Goal: Navigation & Orientation: Understand site structure

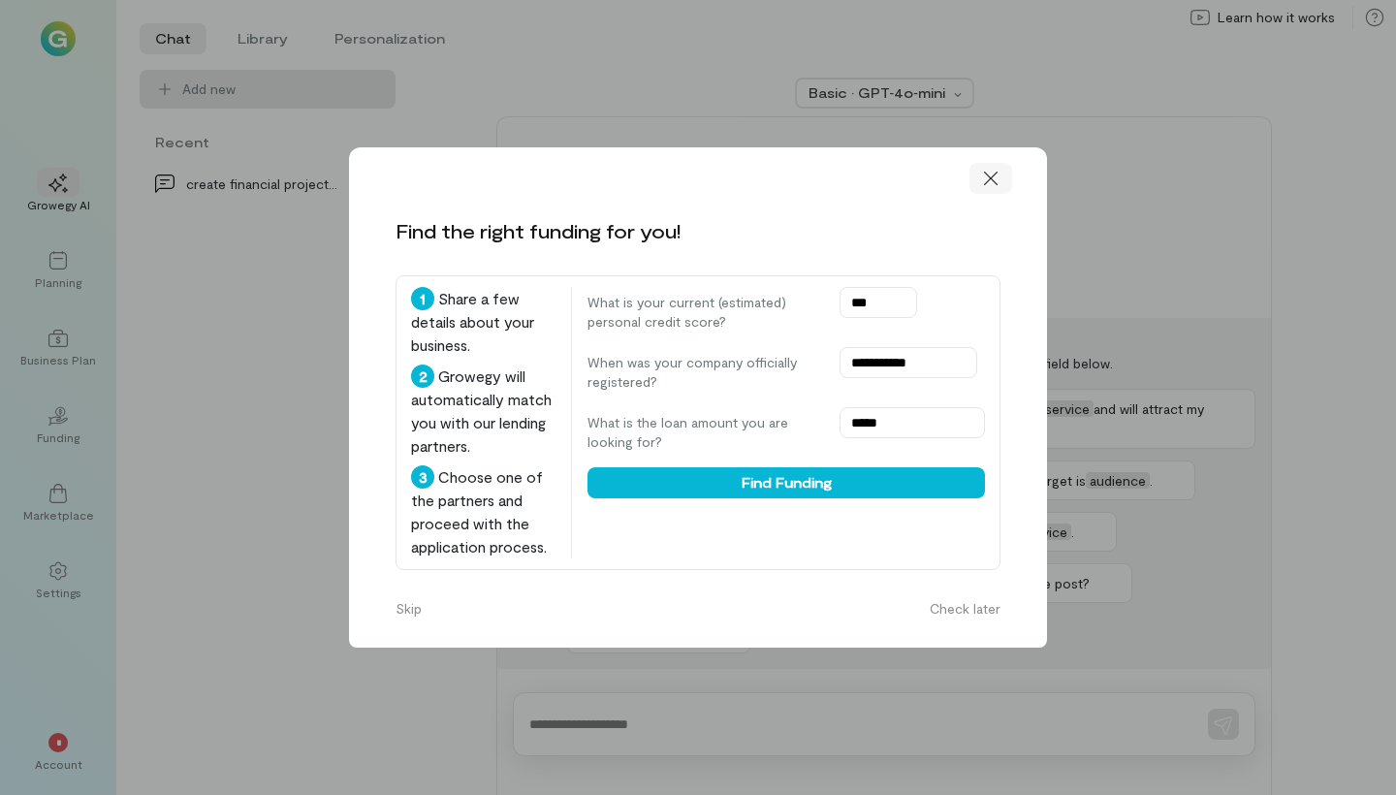
click at [980, 163] on div at bounding box center [991, 178] width 43 height 31
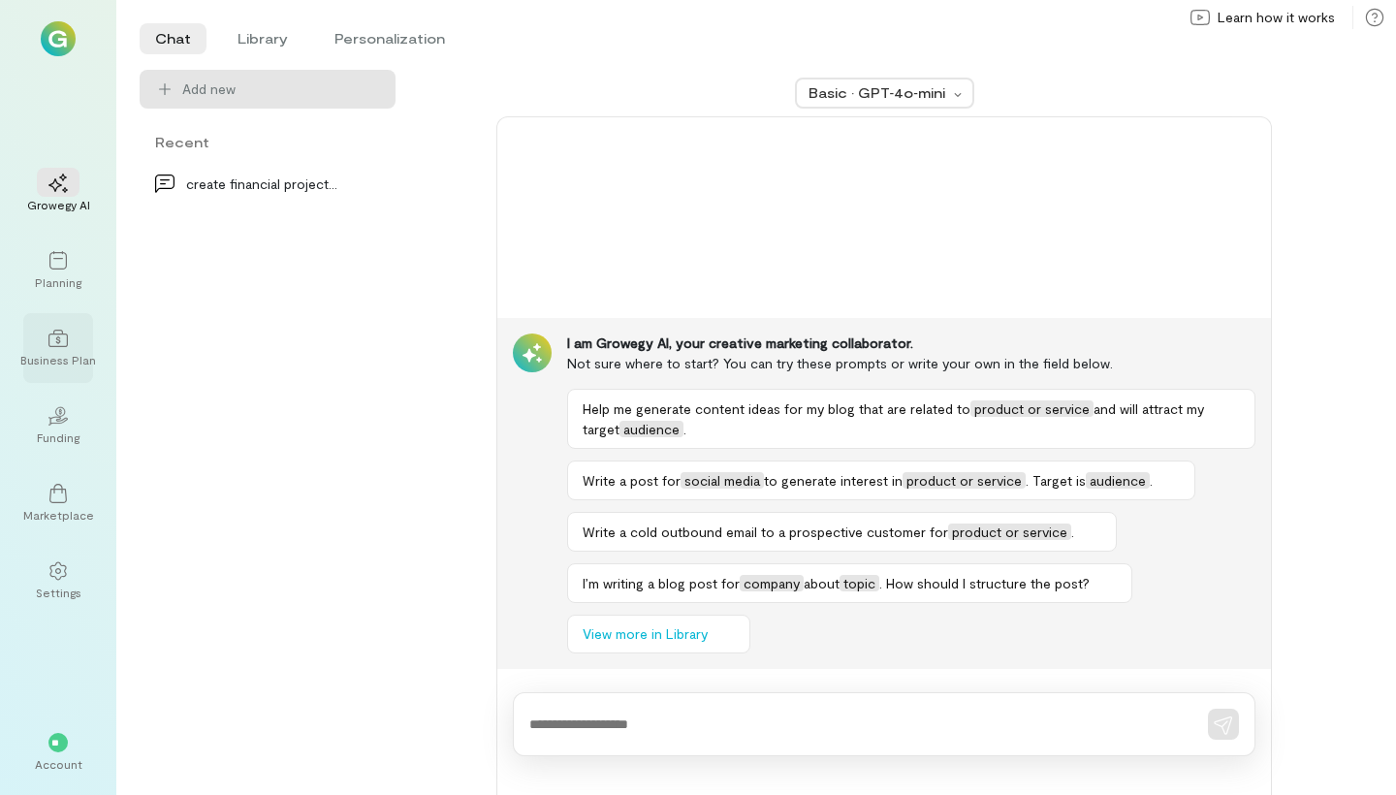
click at [51, 349] on div at bounding box center [58, 337] width 43 height 29
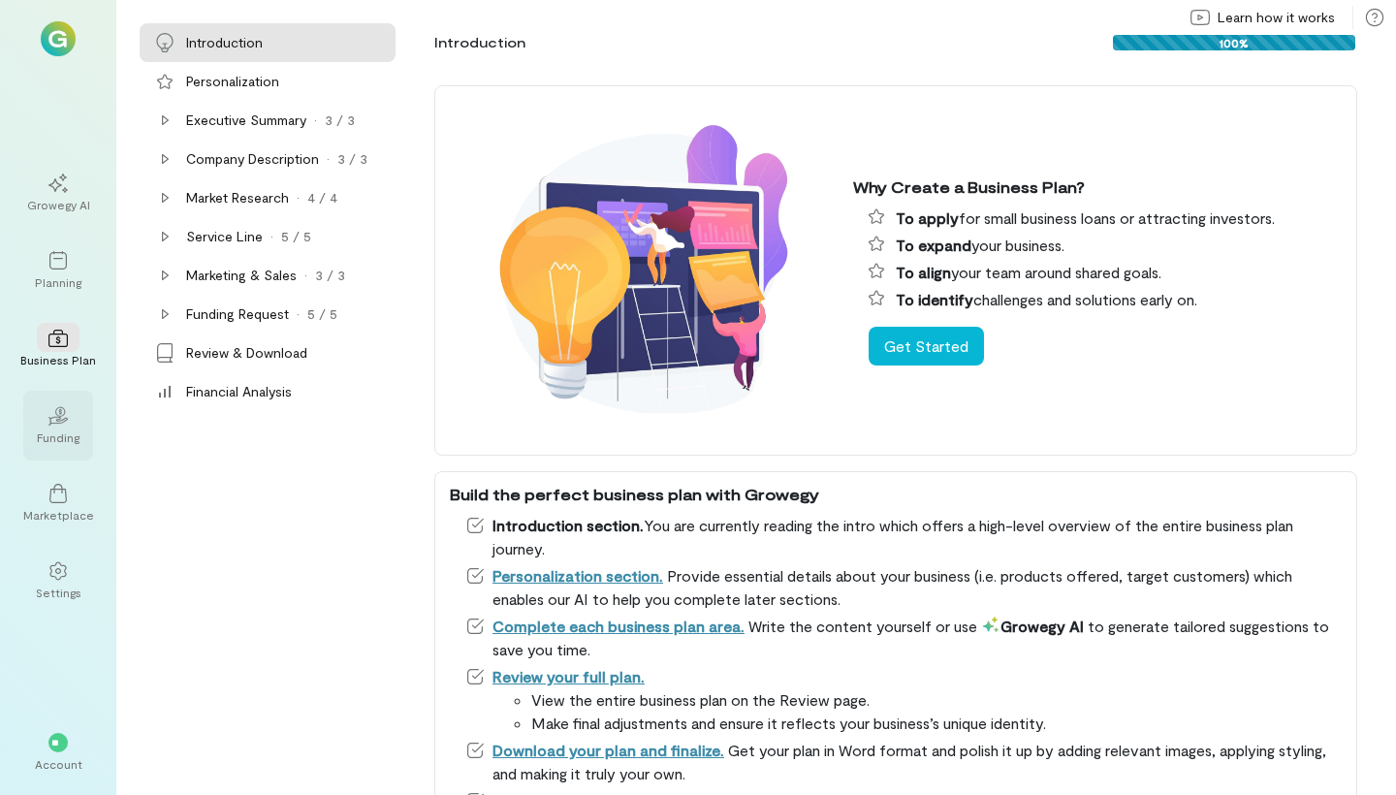
click at [65, 429] on div "02" at bounding box center [58, 415] width 43 height 29
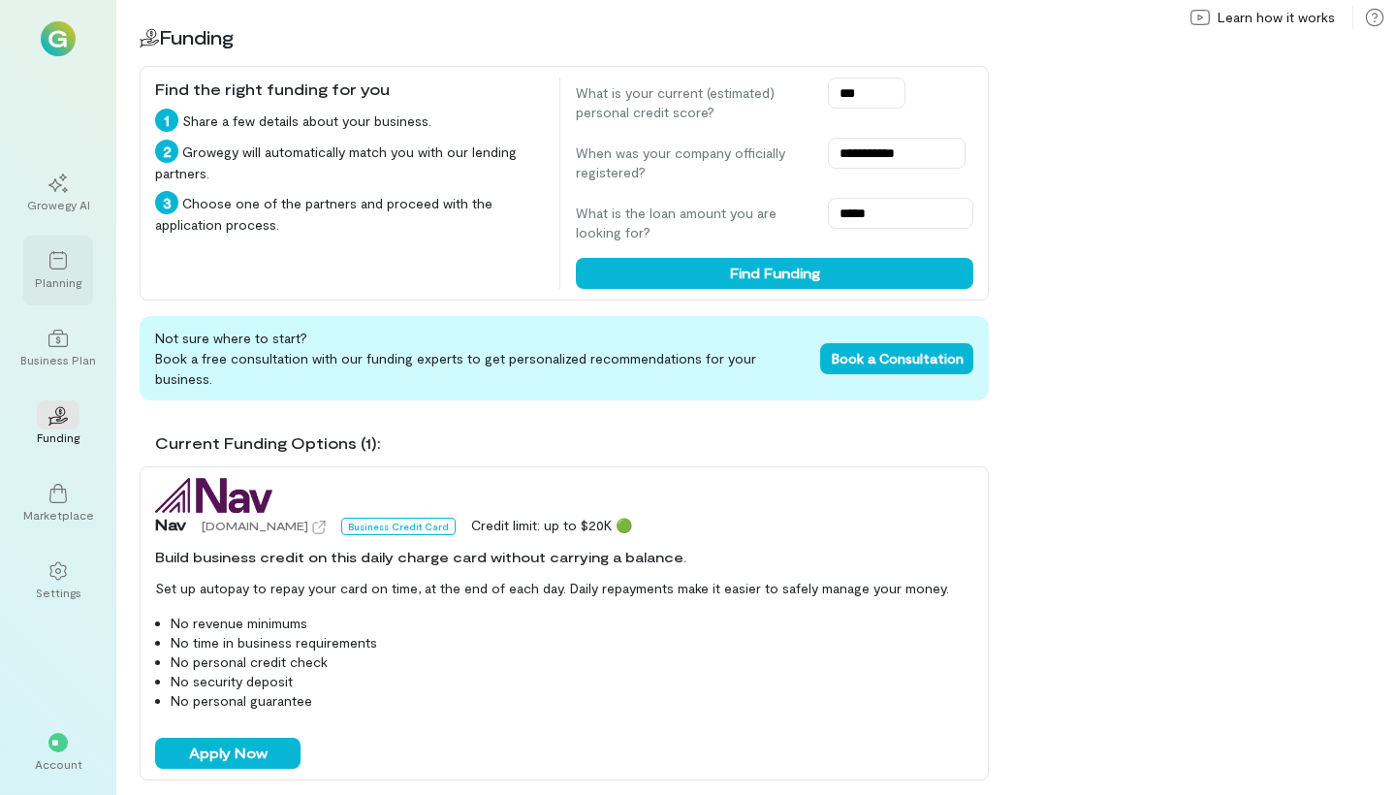
click at [68, 256] on div at bounding box center [58, 259] width 43 height 29
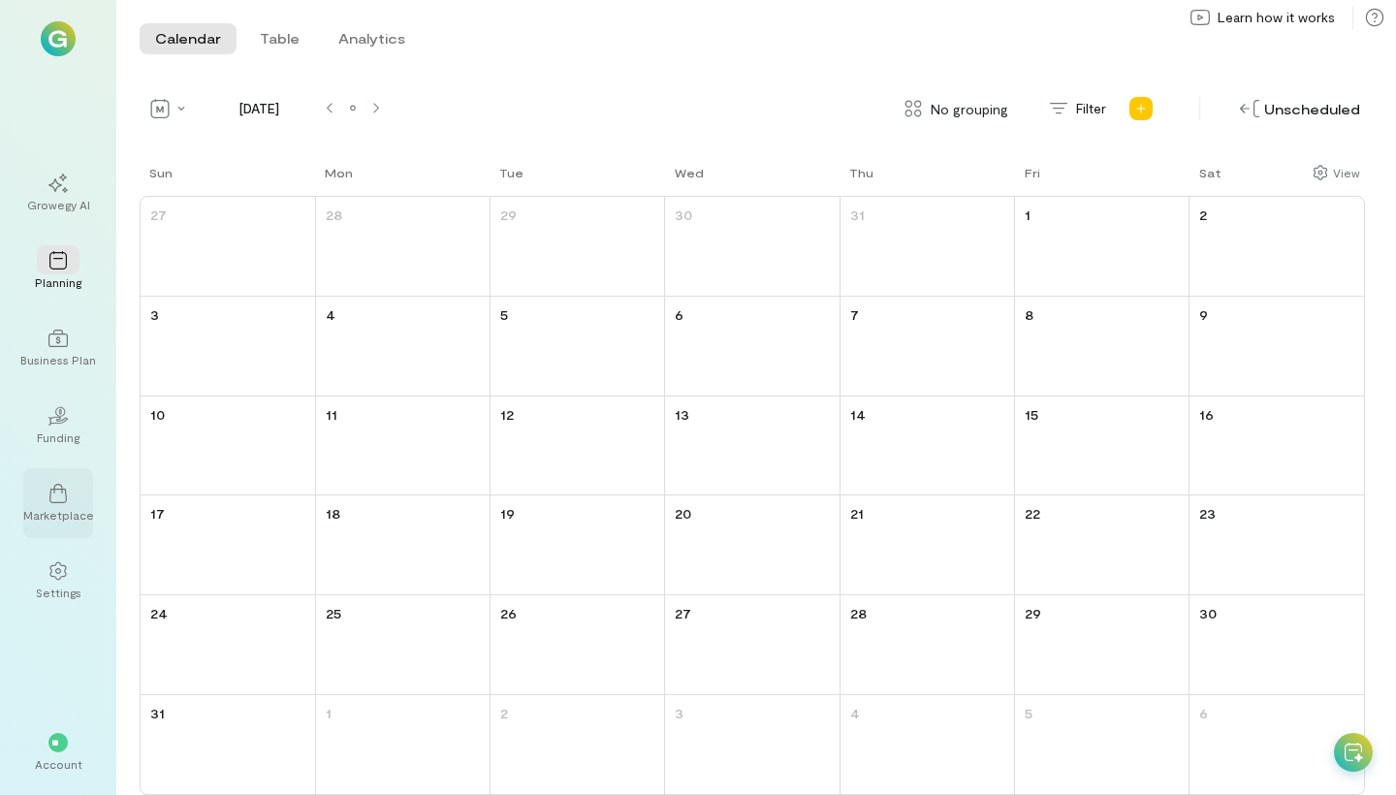
click at [60, 505] on div at bounding box center [58, 492] width 43 height 29
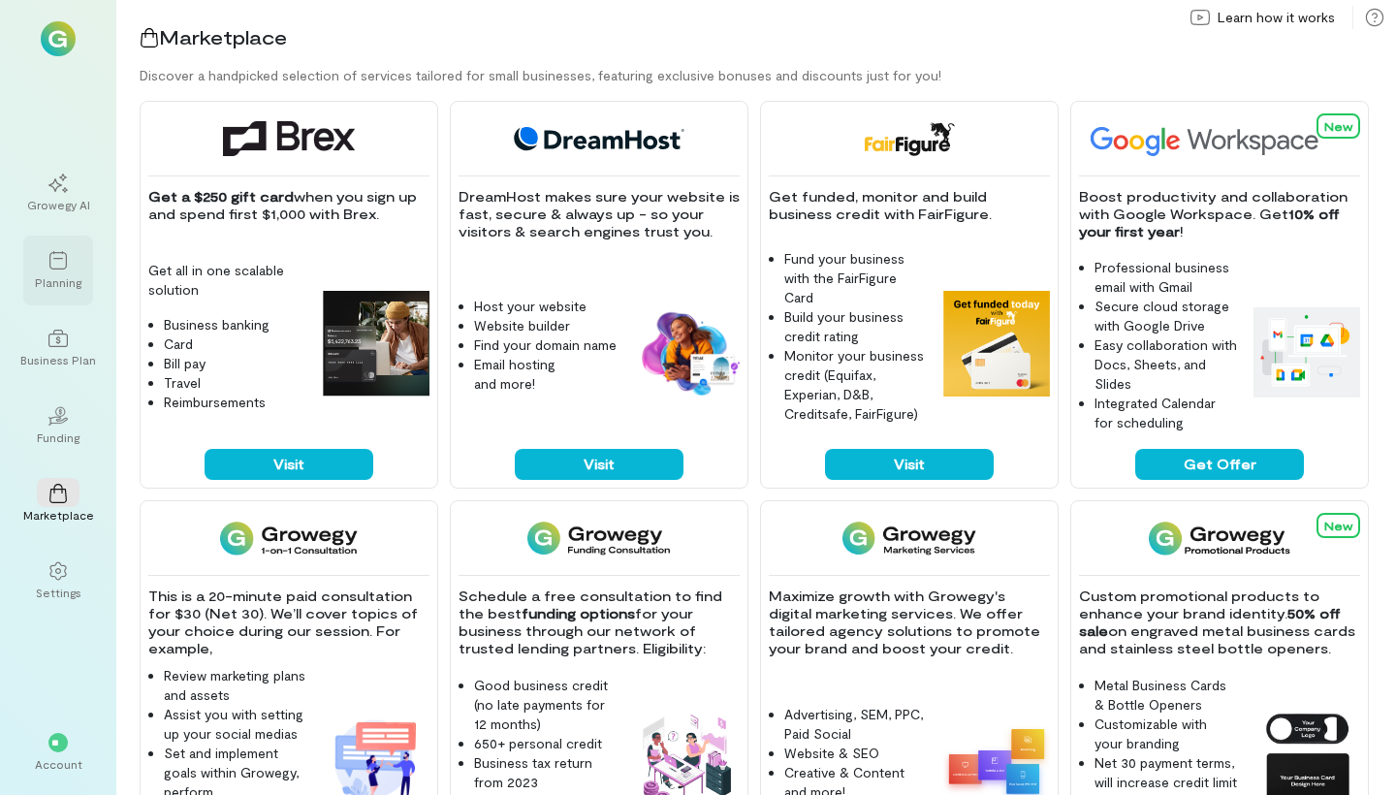
click at [70, 265] on div at bounding box center [58, 259] width 43 height 29
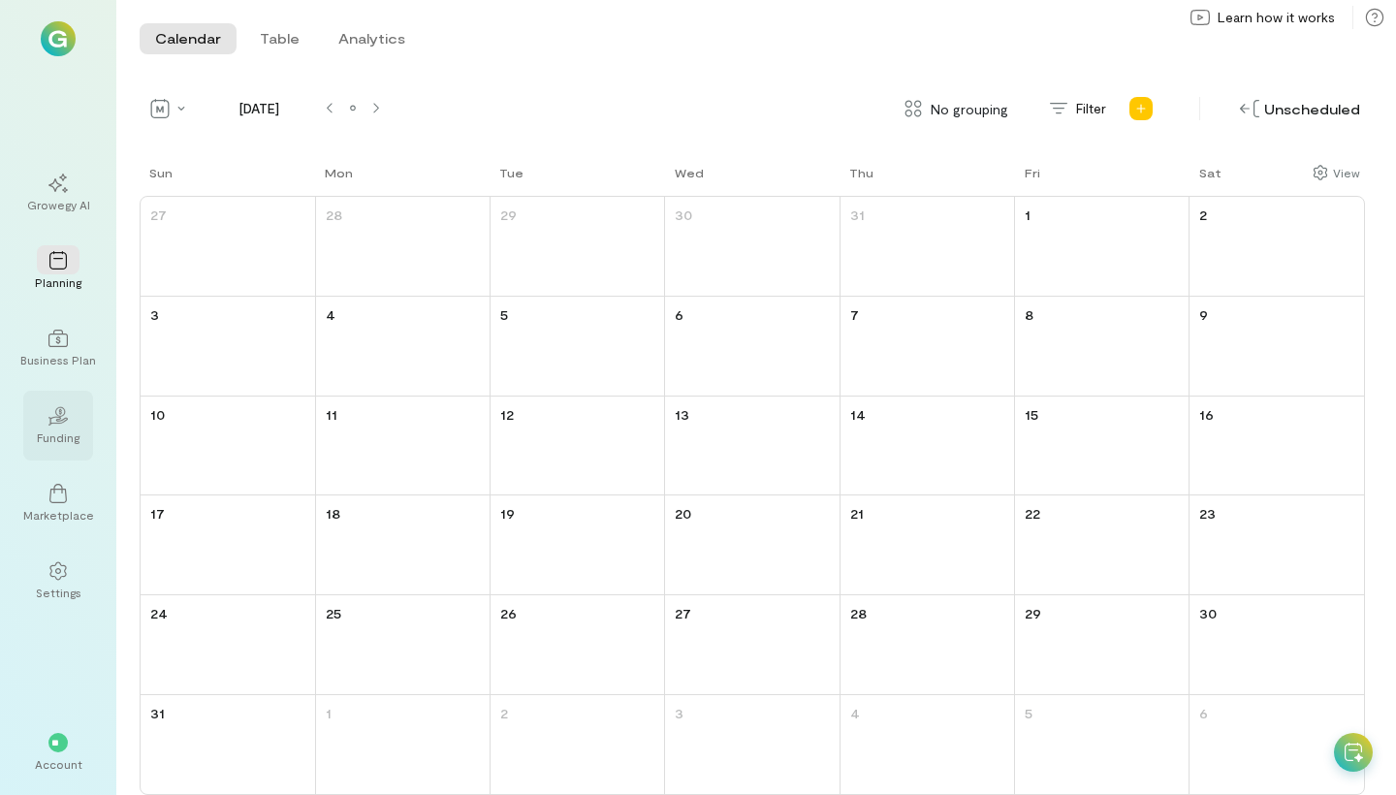
click at [65, 408] on icon "02" at bounding box center [57, 415] width 19 height 19
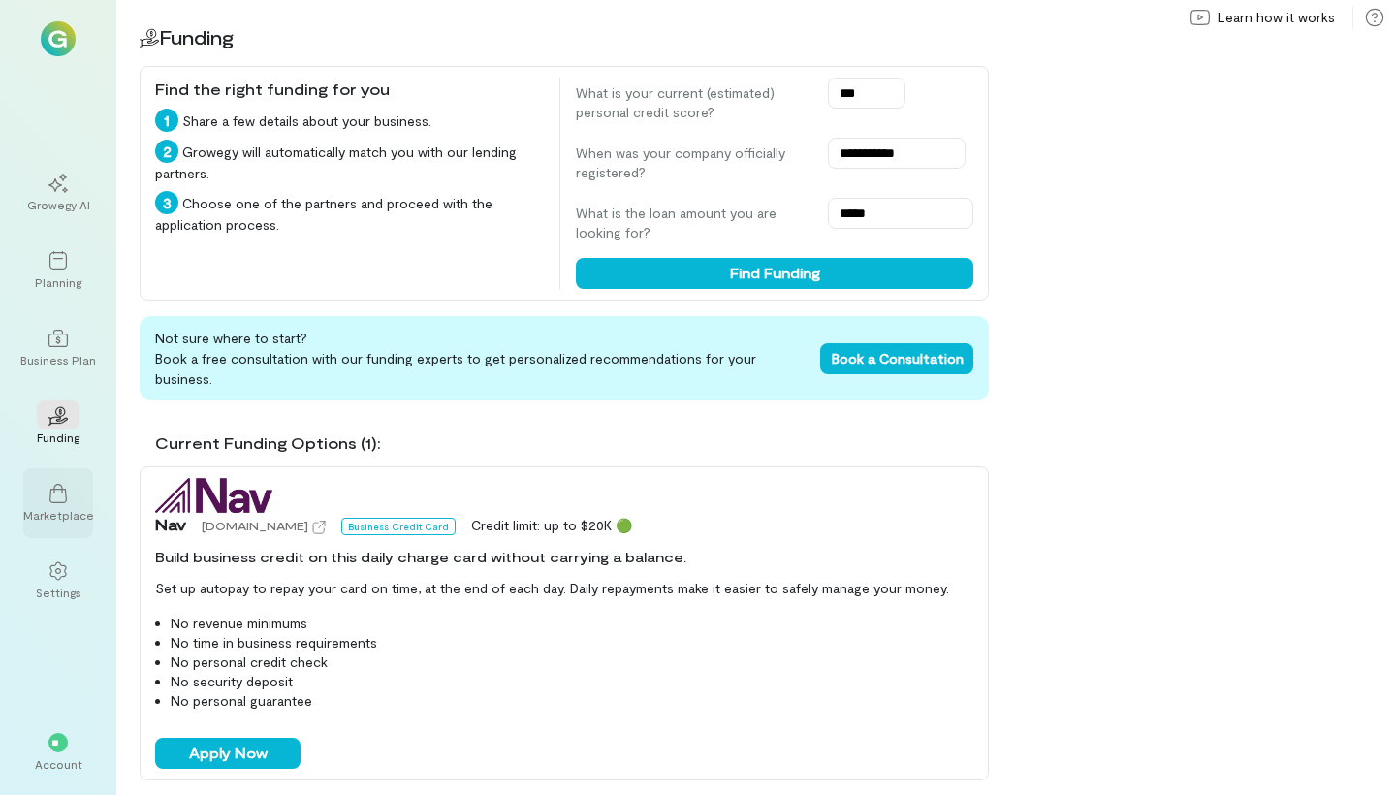
click at [66, 491] on icon at bounding box center [57, 493] width 17 height 19
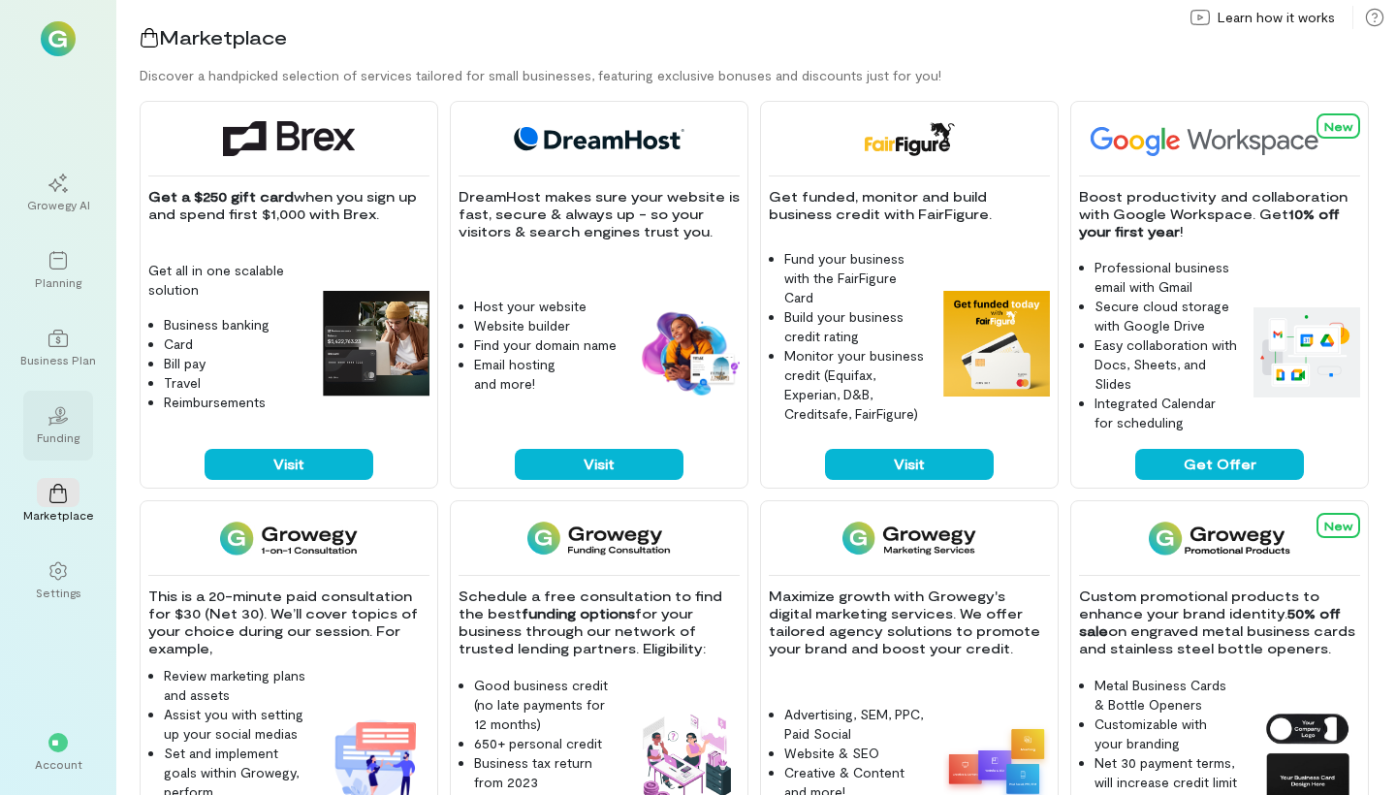
click at [51, 433] on div "Funding" at bounding box center [58, 438] width 43 height 16
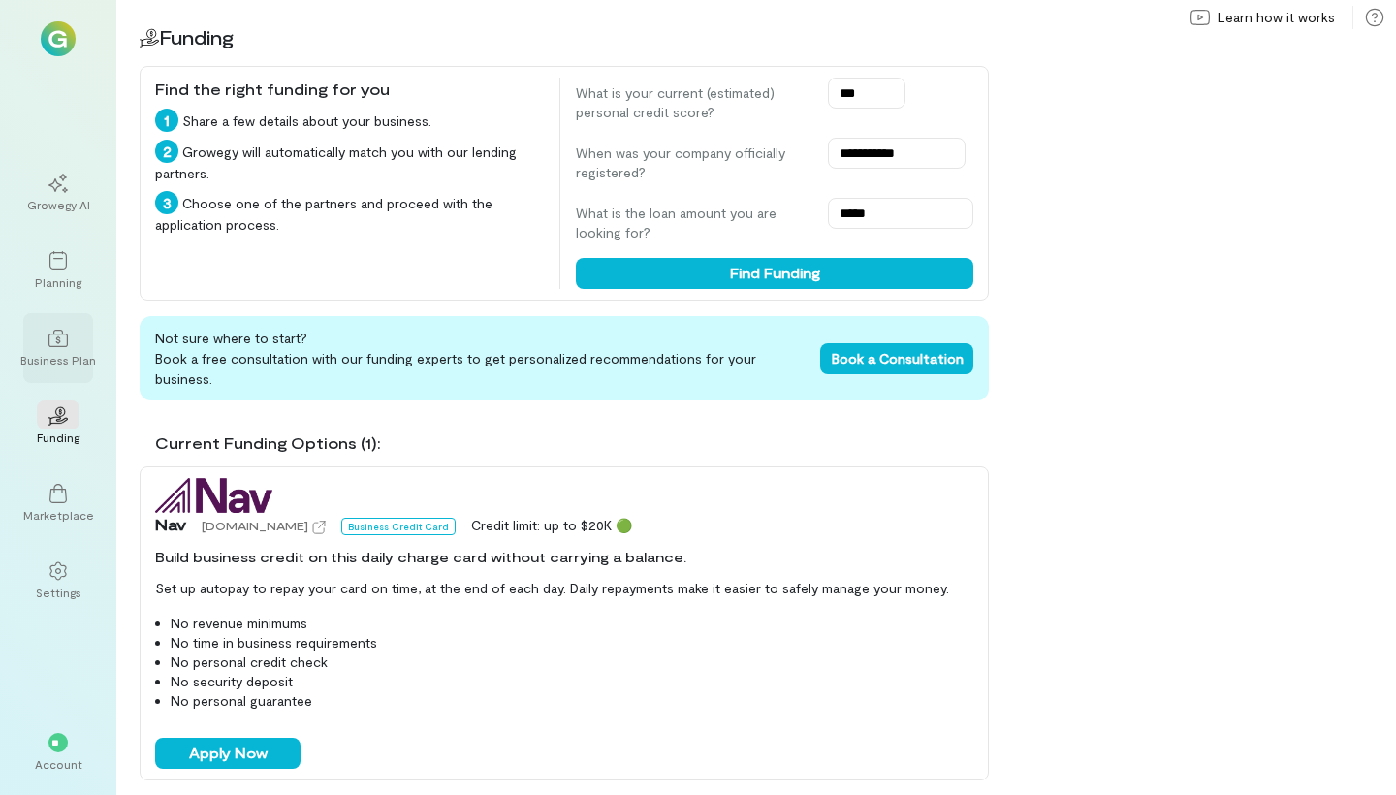
click at [48, 337] on icon at bounding box center [57, 338] width 19 height 17
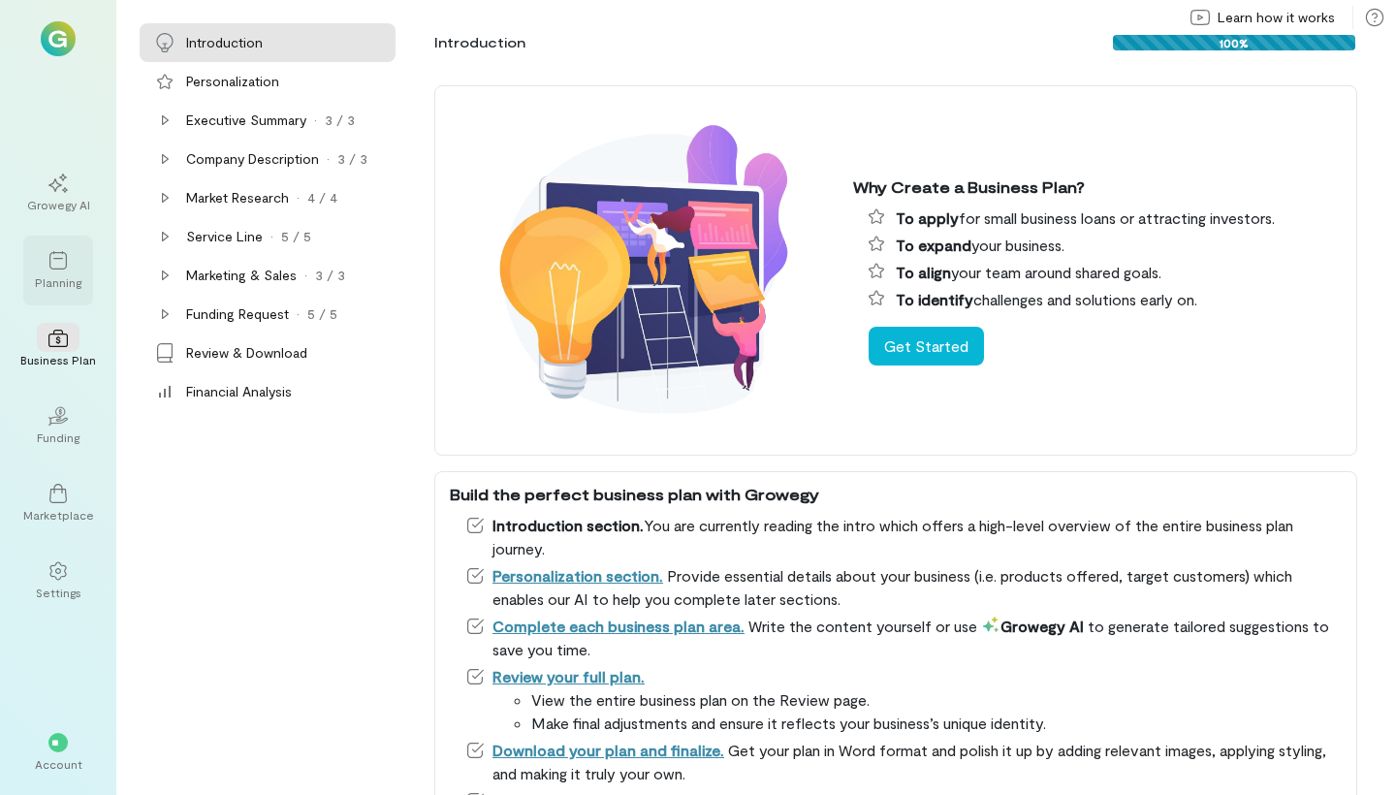
click at [62, 273] on div at bounding box center [58, 259] width 43 height 29
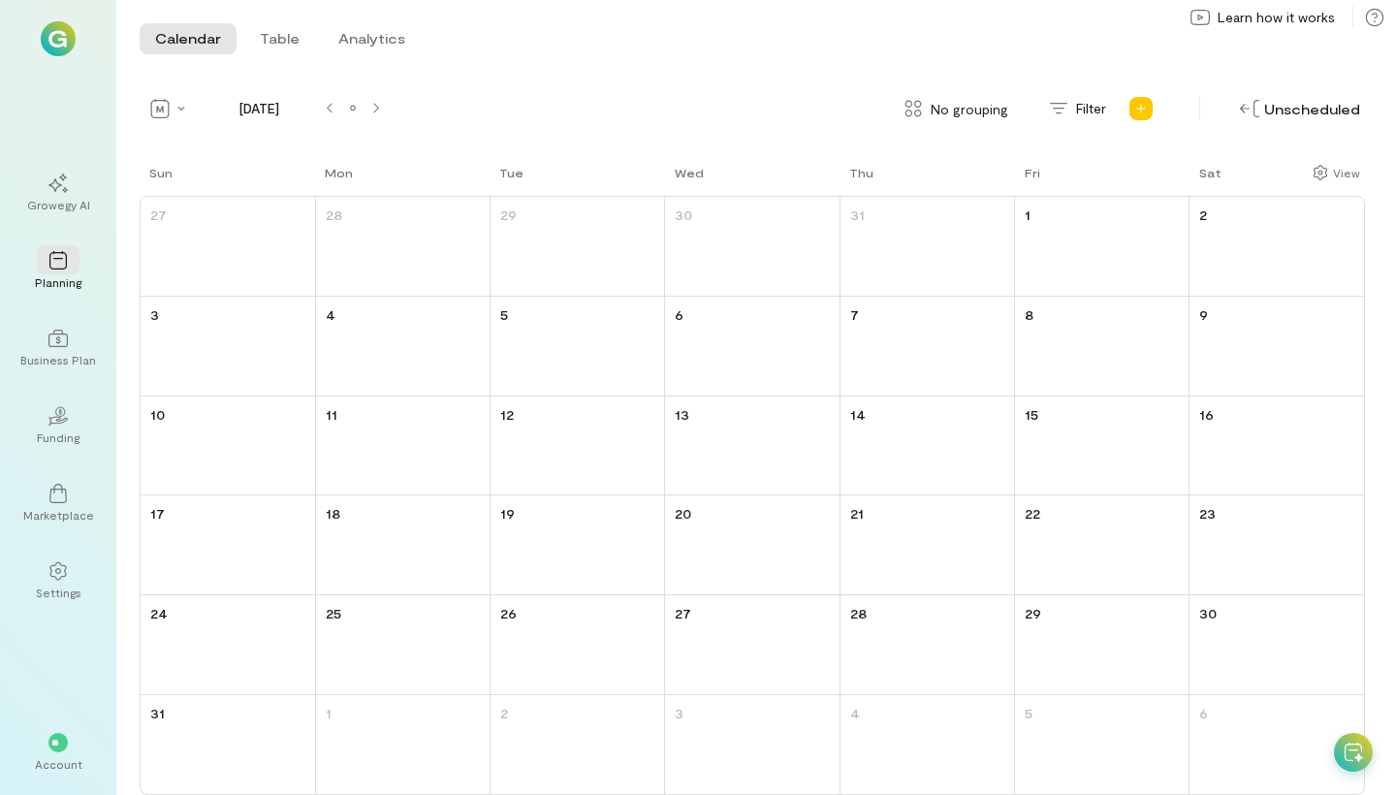
click at [55, 39] on img at bounding box center [58, 38] width 35 height 35
click at [59, 608] on div "Settings" at bounding box center [58, 581] width 70 height 70
